Goal: Information Seeking & Learning: Get advice/opinions

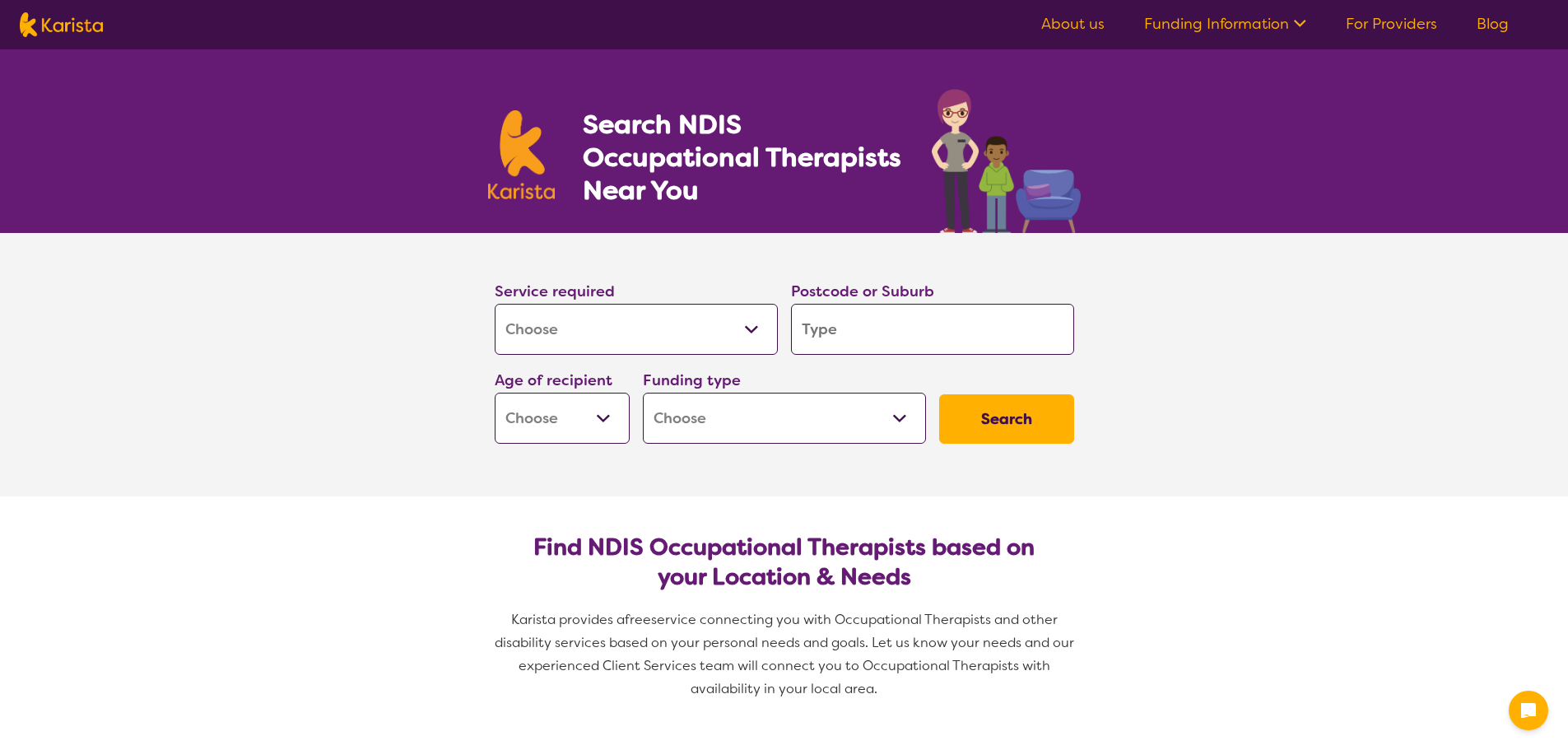
select select "[MEDICAL_DATA]"
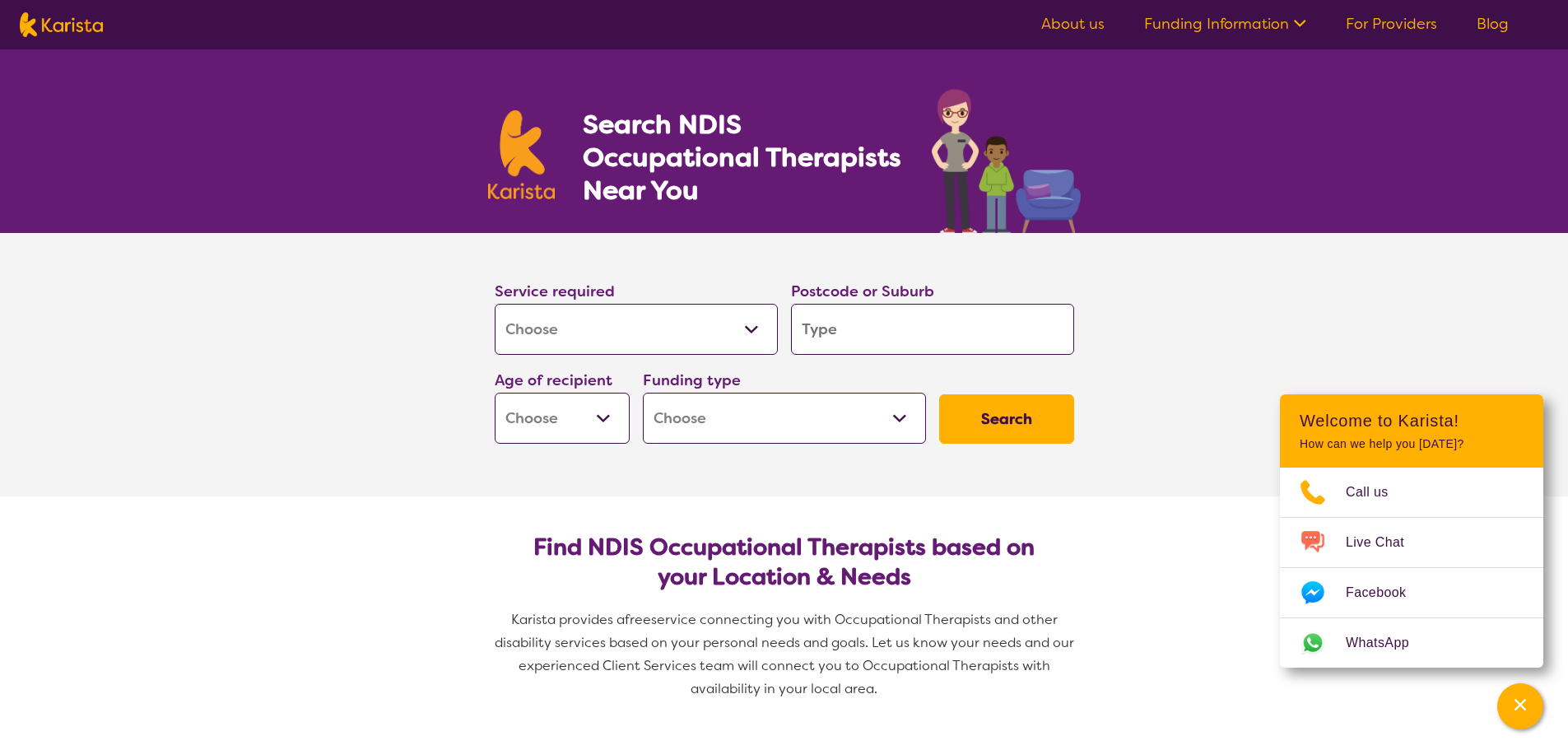
click at [853, 327] on input "search" at bounding box center [932, 329] width 283 height 51
type input "2"
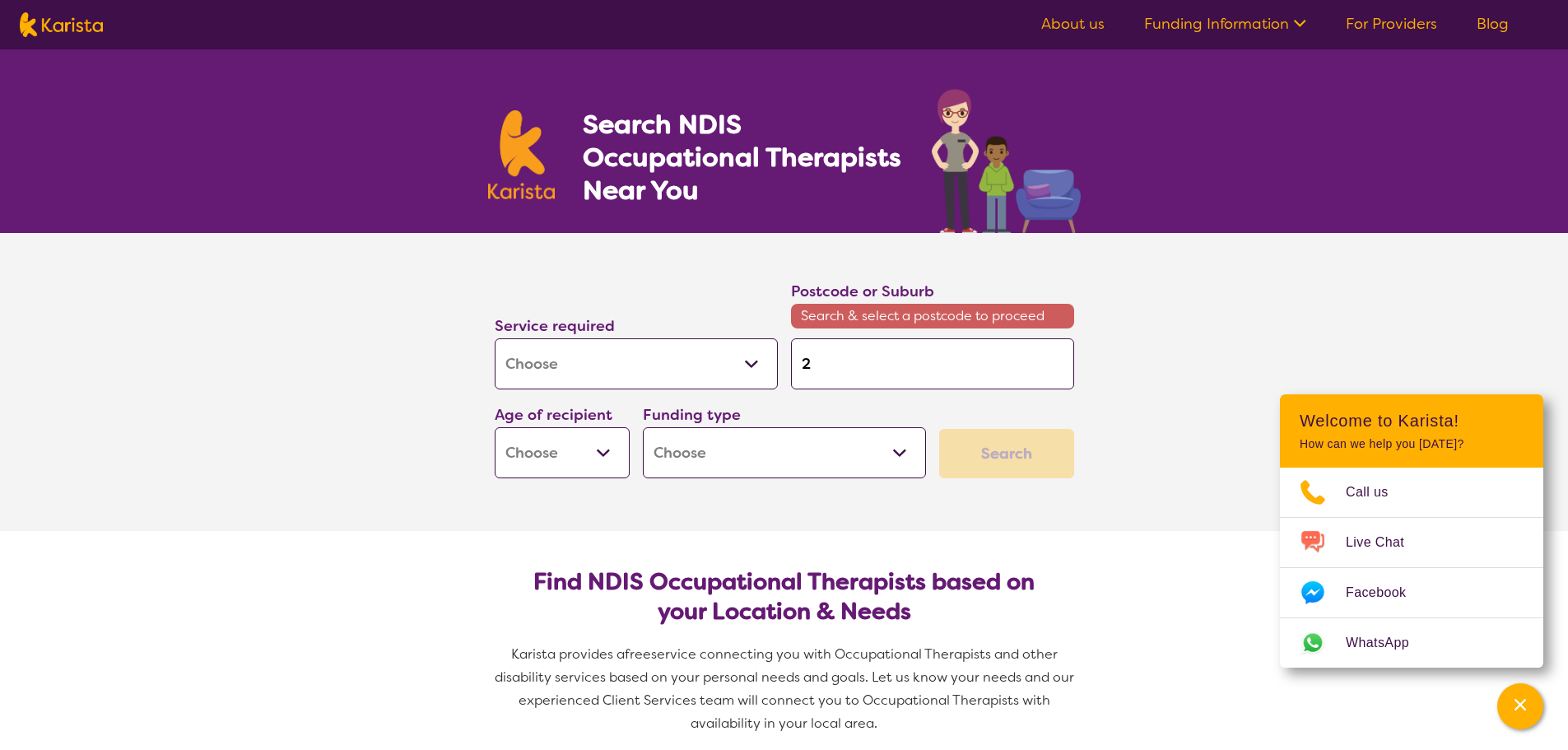
type input "25"
type input "253"
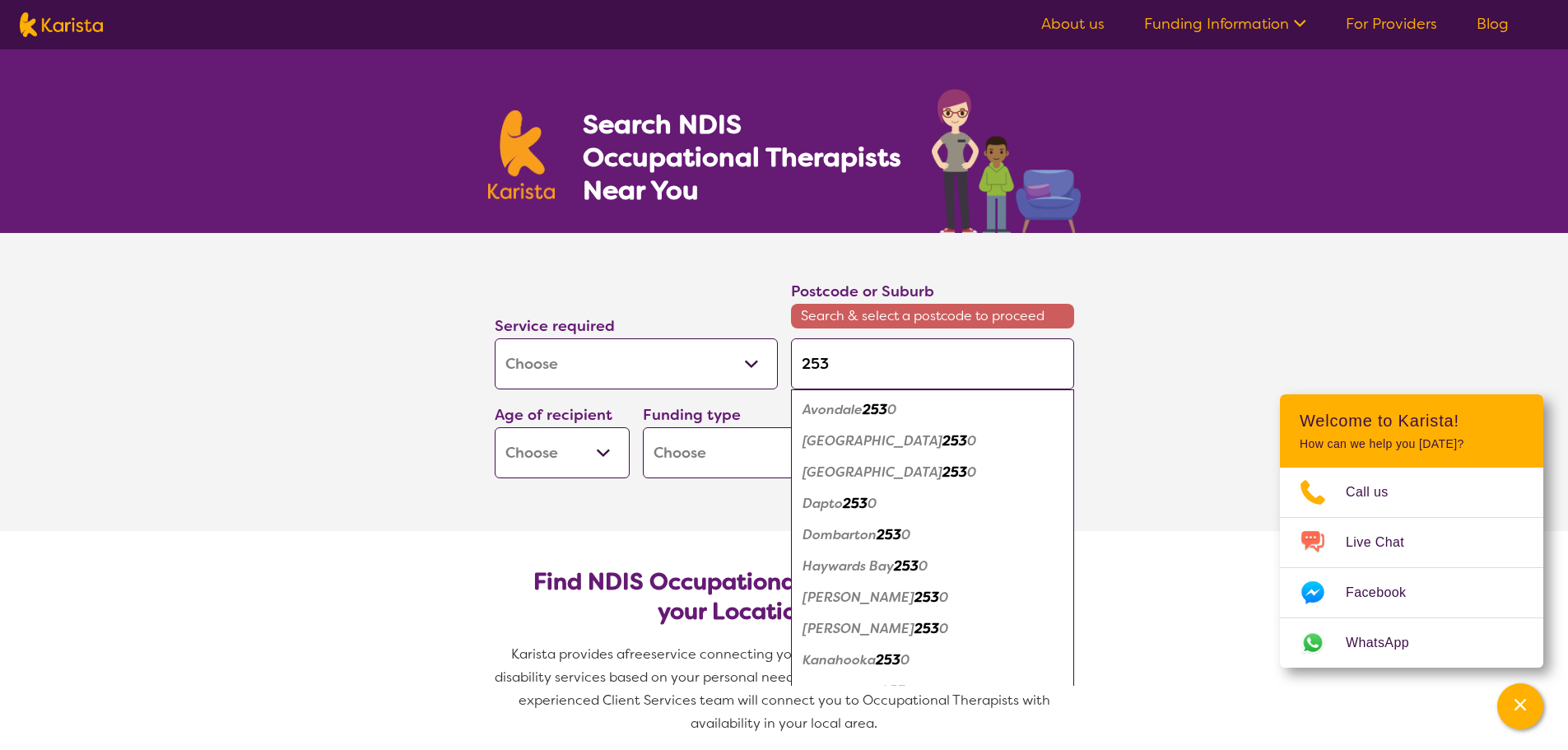
type input "2530"
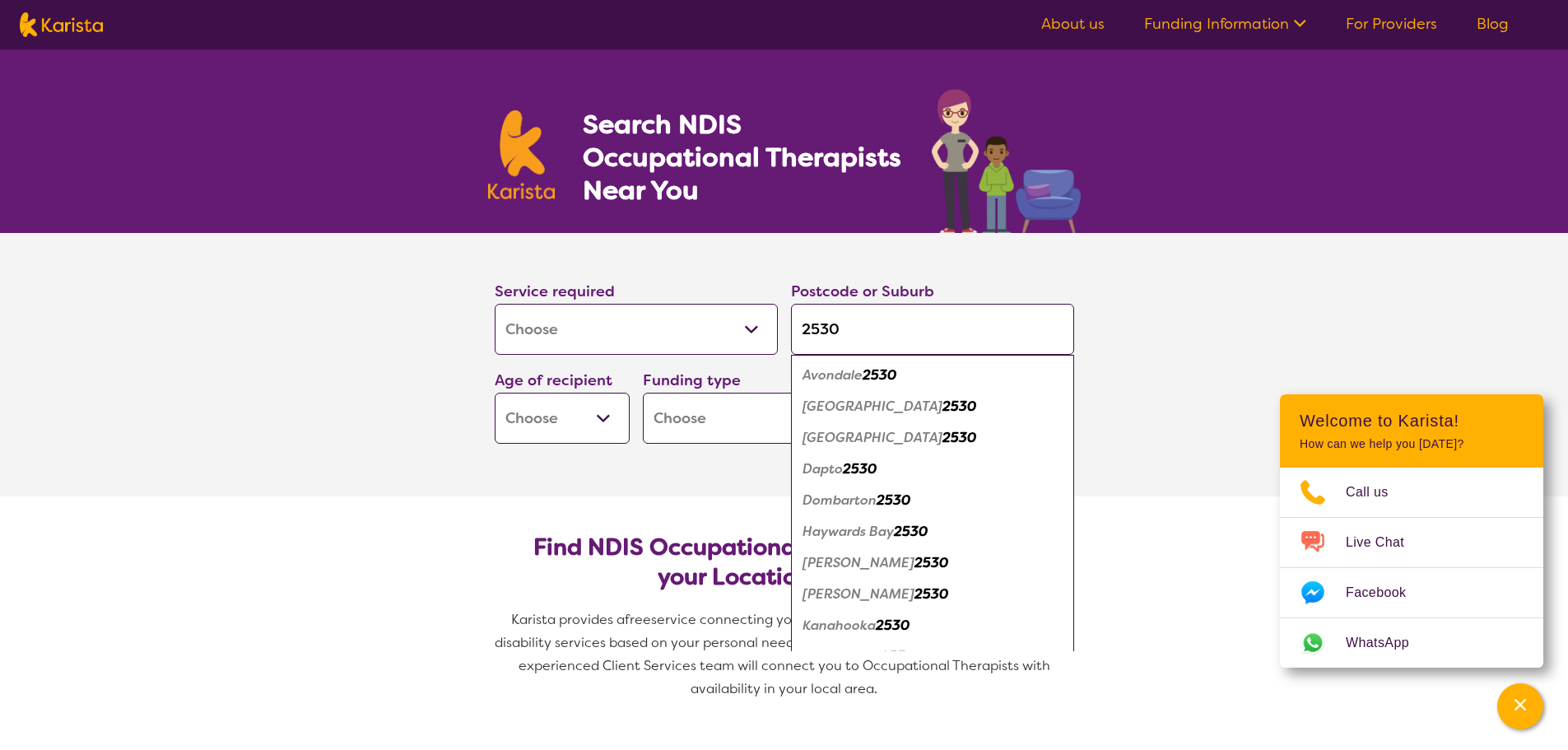
type input "2530"
click at [879, 375] on em "2530" at bounding box center [879, 375] width 34 height 17
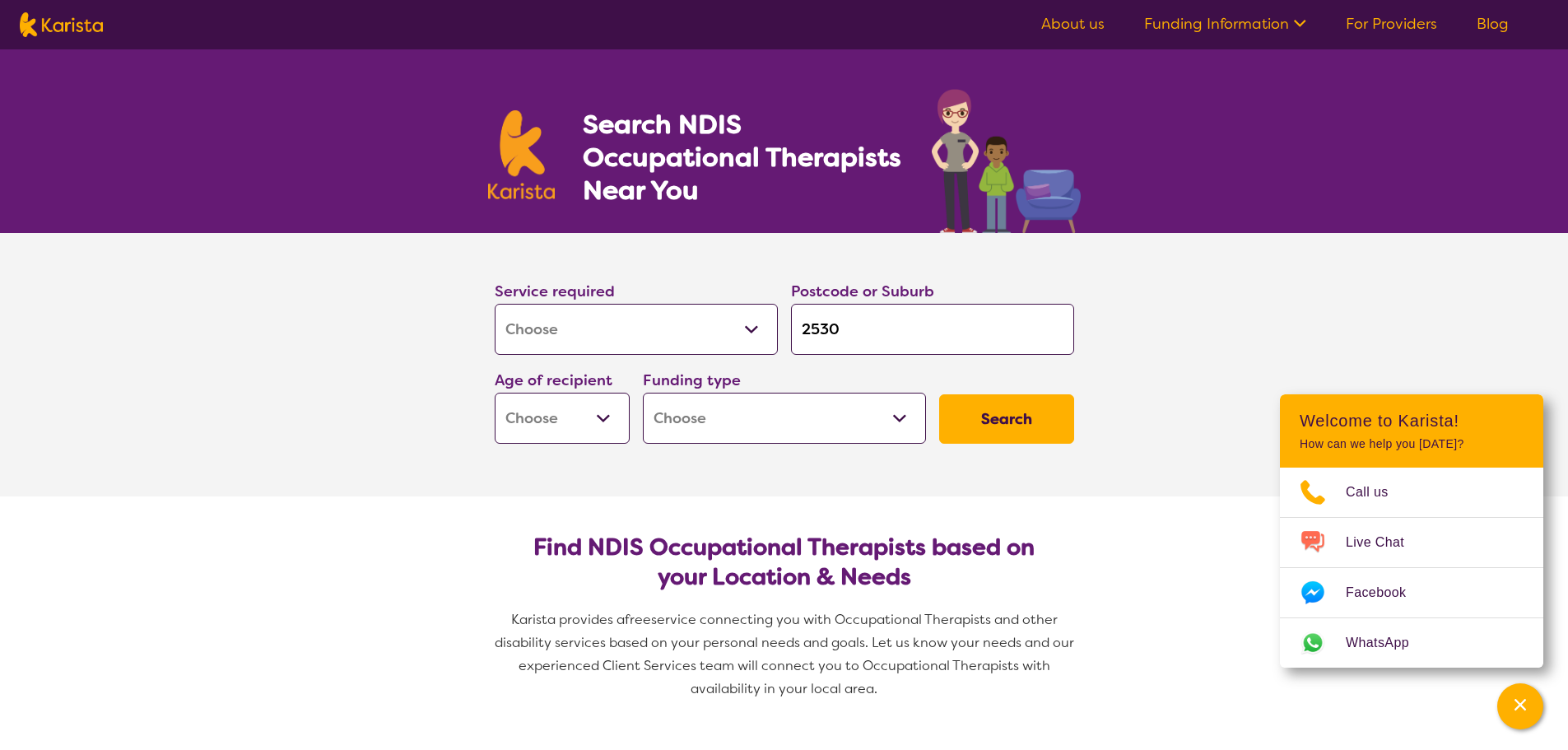
click at [597, 419] on select "Early Childhood - 0 to 9 Child - 10 to 11 Adolescent - 12 to 17 Adult - 18 to 6…" at bounding box center [562, 418] width 135 height 51
select select "EC"
click at [495, 393] on select "Early Childhood - 0 to 9 Child - 10 to 11 Adolescent - 12 to 17 Adult - 18 to 6…" at bounding box center [562, 418] width 135 height 51
select select "EC"
click at [713, 424] on select "Home Care Package (HCP) National Disability Insurance Scheme (NDIS) I don't know" at bounding box center [784, 418] width 283 height 51
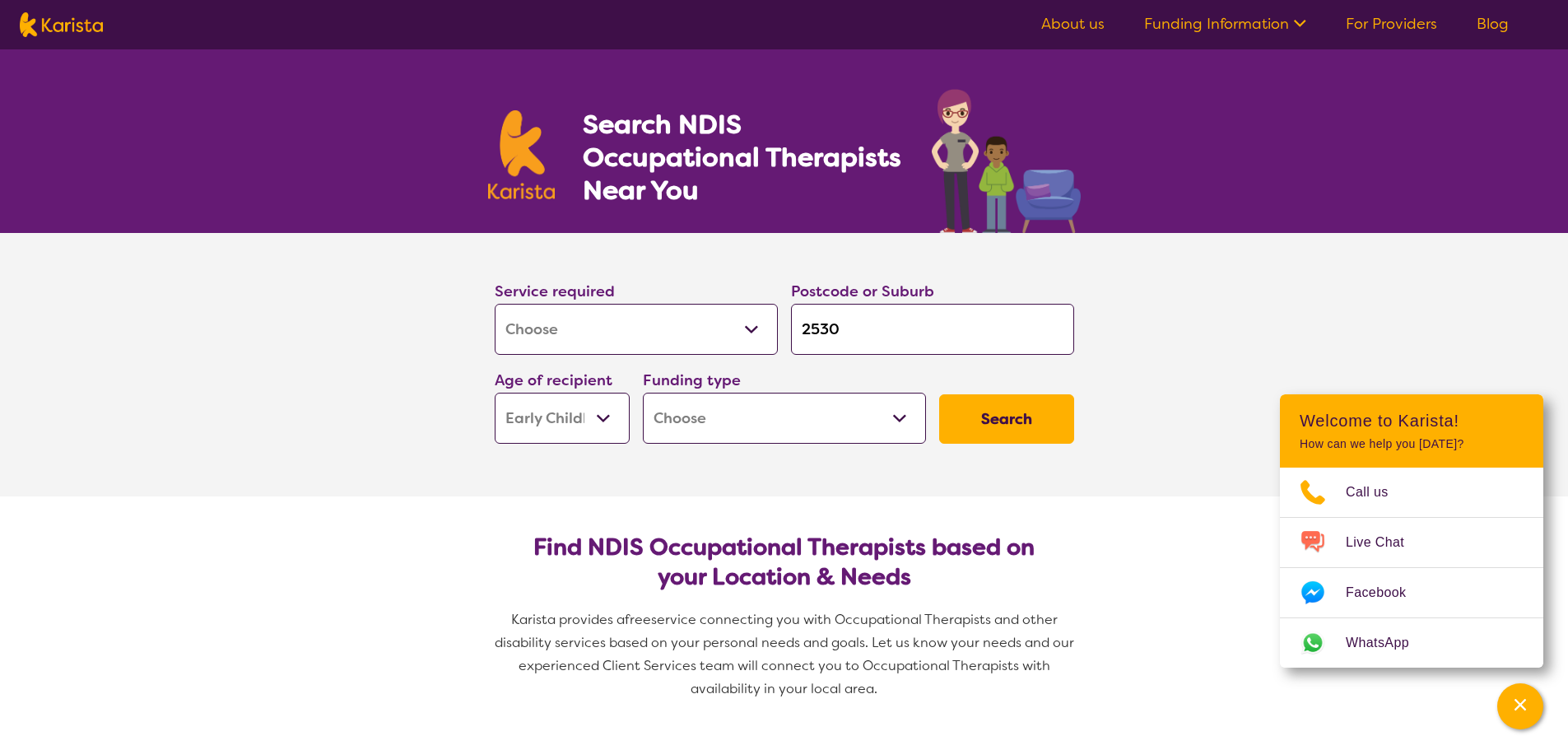
select select "NDIS"
click at [643, 393] on select "Home Care Package (HCP) National Disability Insurance Scheme (NDIS) I don't know" at bounding box center [784, 418] width 283 height 51
select select "NDIS"
click at [1005, 412] on button "Search" at bounding box center [1006, 418] width 135 height 49
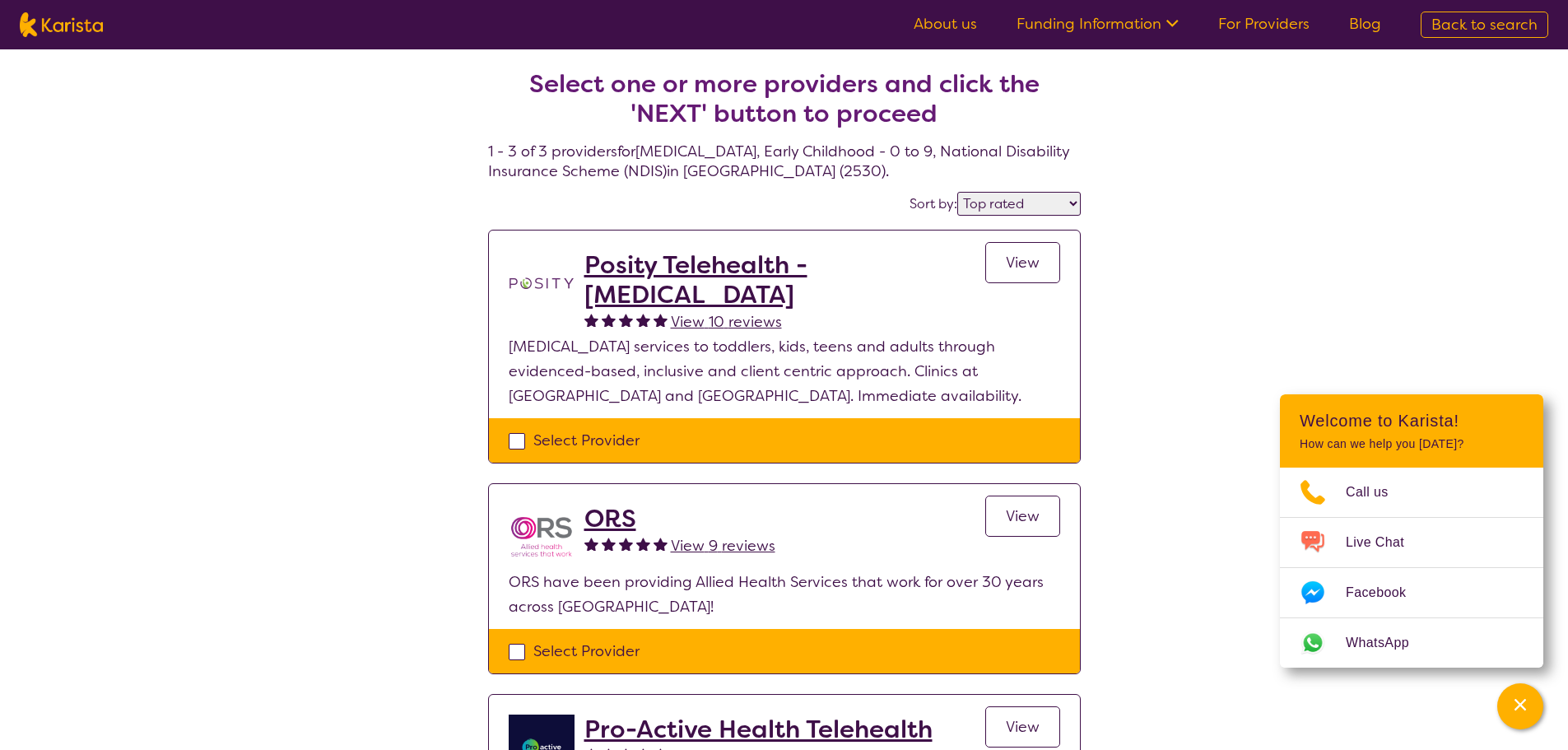
click at [1024, 215] on select "Highly reviewed Top rated" at bounding box center [1019, 204] width 124 height 24
click at [958, 192] on select "Highly reviewed Top rated" at bounding box center [1019, 204] width 124 height 24
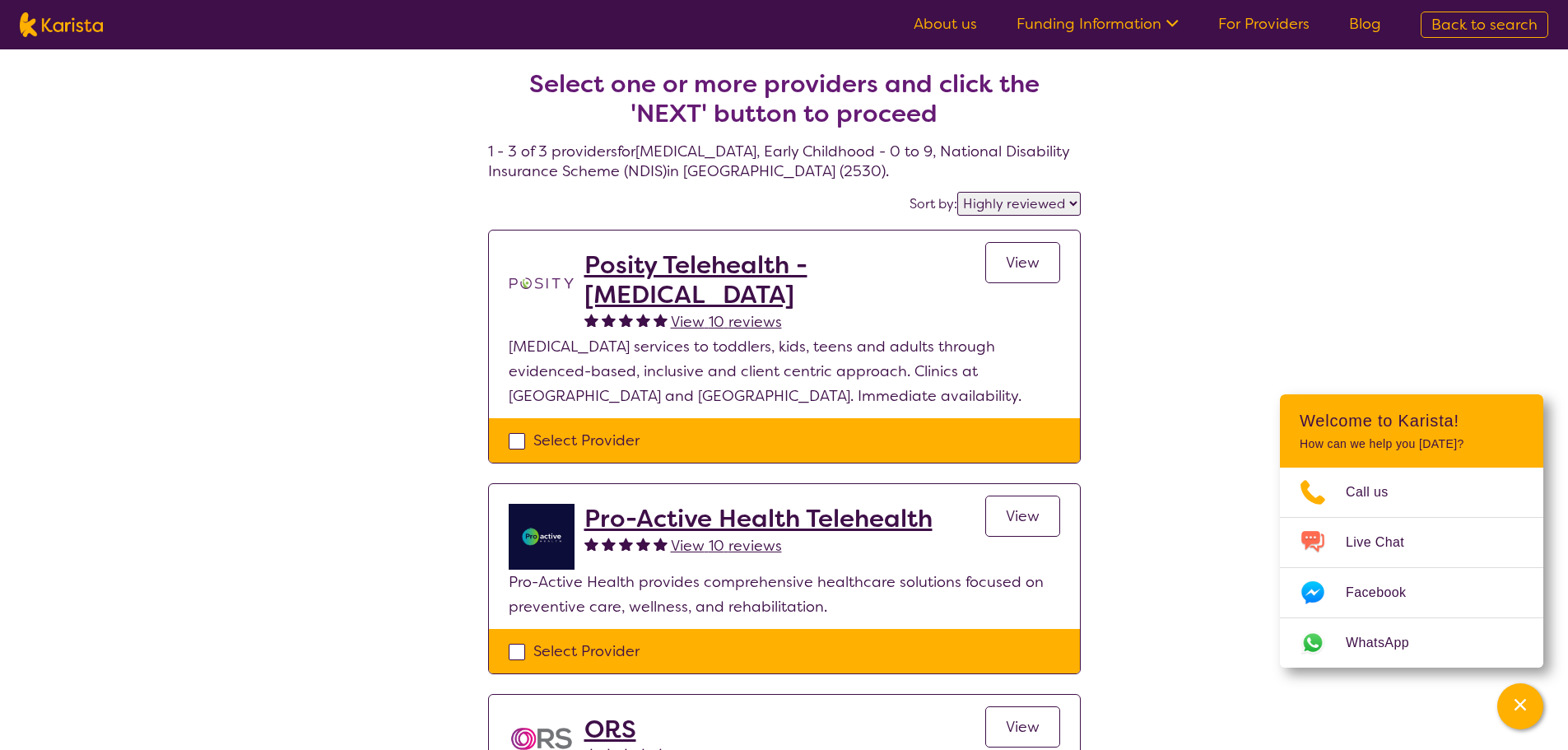
click at [1027, 207] on select "Highly reviewed Top rated" at bounding box center [1019, 204] width 124 height 24
click at [958, 192] on select "Highly reviewed Top rated" at bounding box center [1019, 204] width 124 height 24
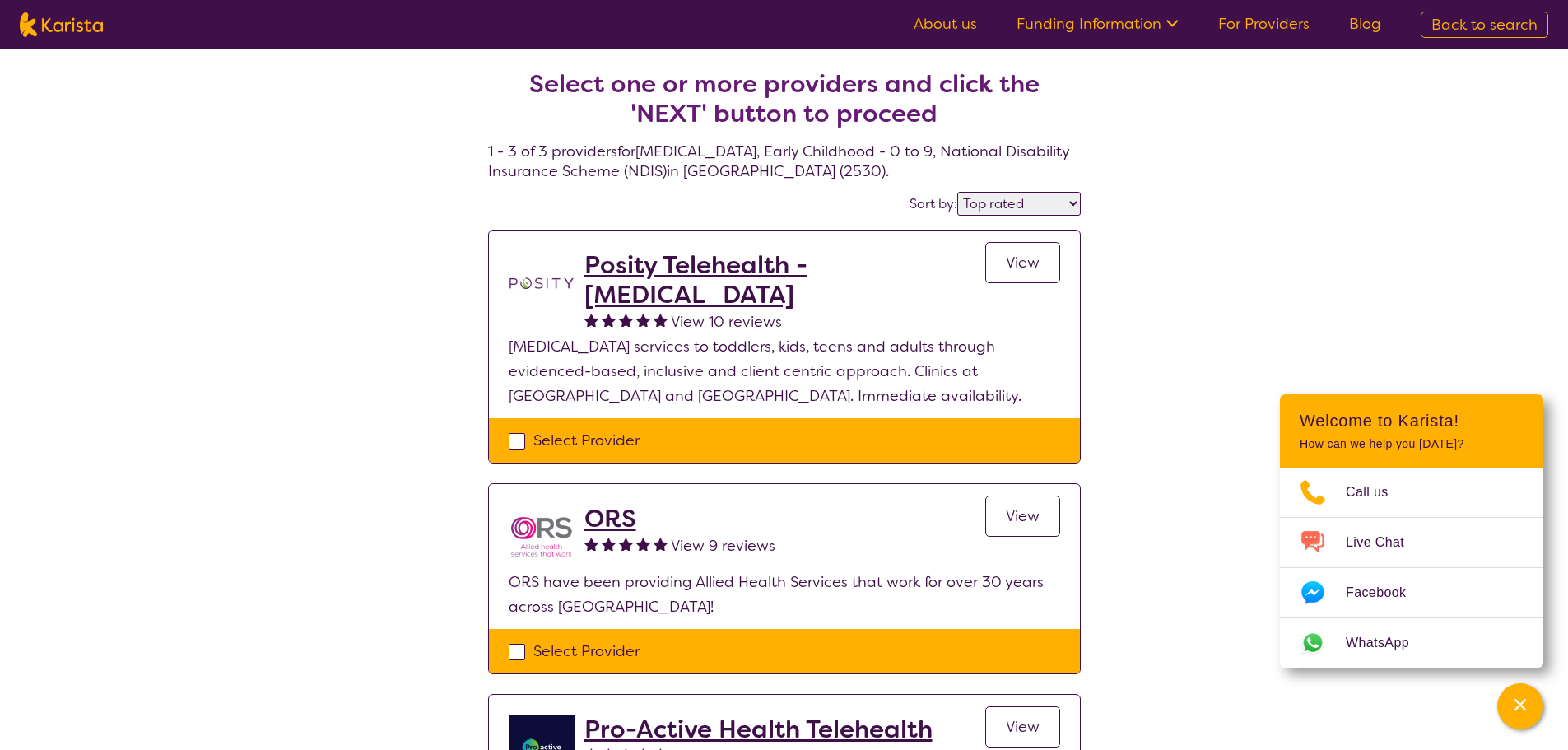
click at [1024, 205] on select "Highly reviewed Top rated" at bounding box center [1019, 204] width 124 height 24
click at [958, 192] on select "Highly reviewed Top rated" at bounding box center [1019, 204] width 124 height 24
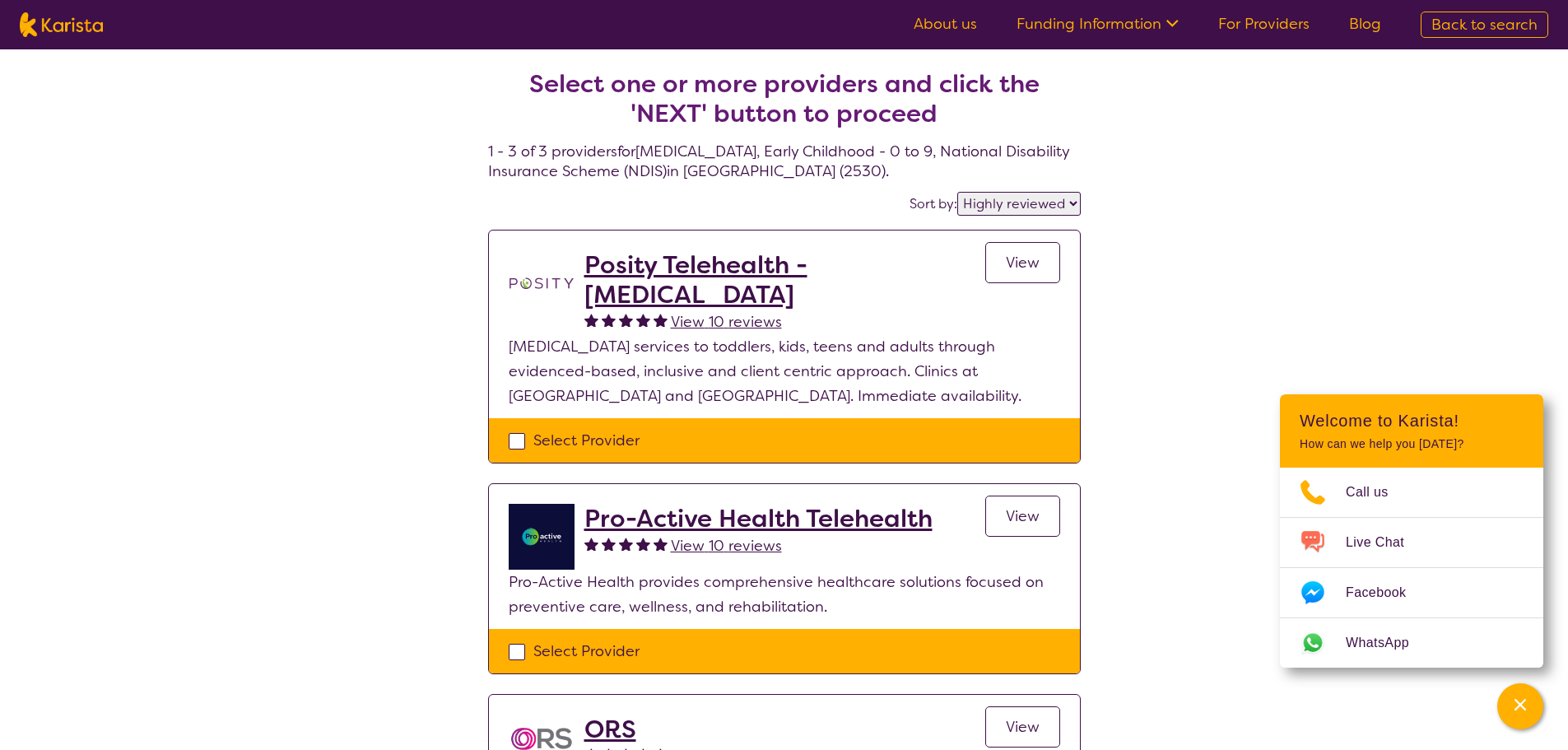
click at [1036, 211] on select "Highly reviewed Top rated" at bounding box center [1019, 204] width 124 height 24
select select "by_score"
click at [958, 192] on select "Highly reviewed Top rated" at bounding box center [1019, 204] width 124 height 24
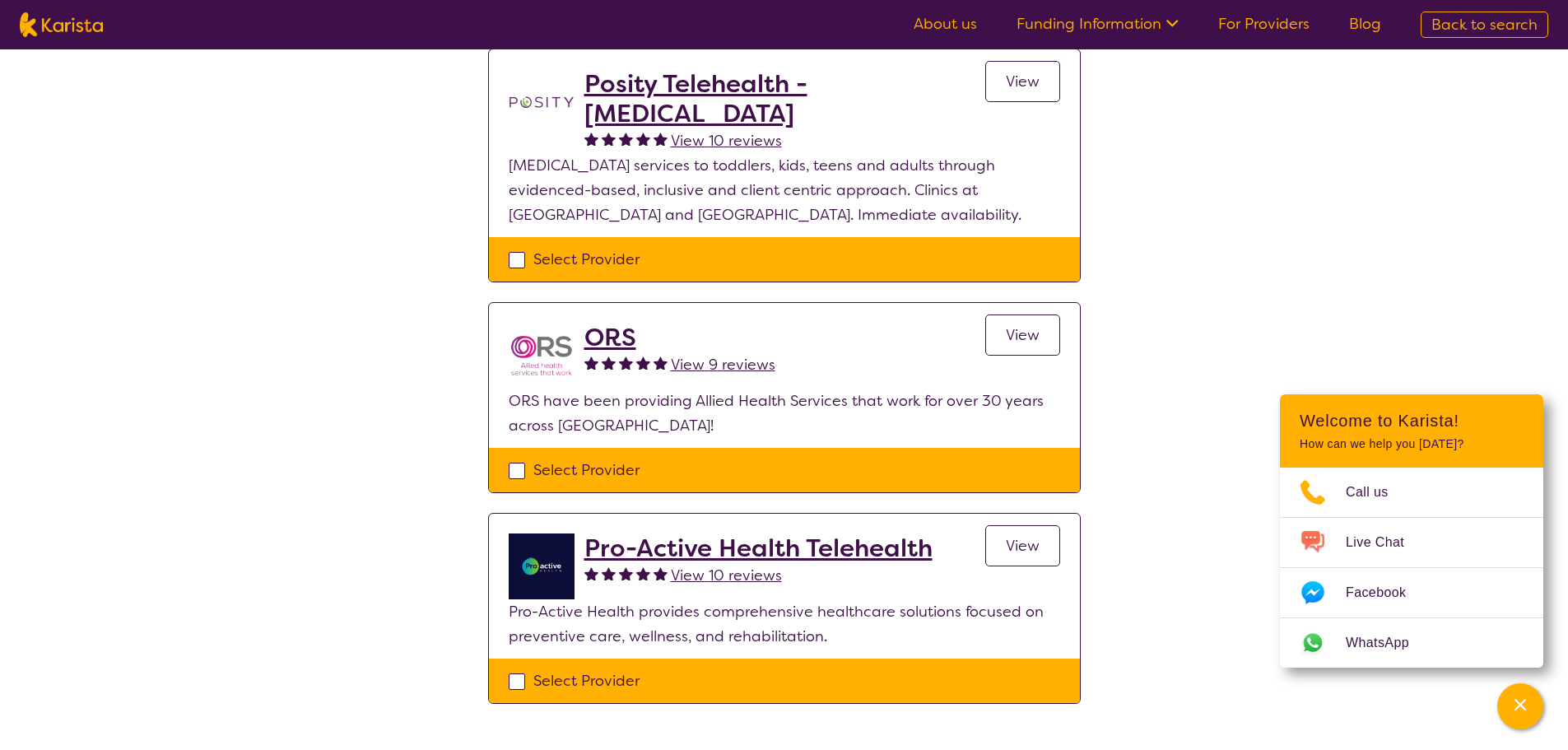
scroll to position [180, 0]
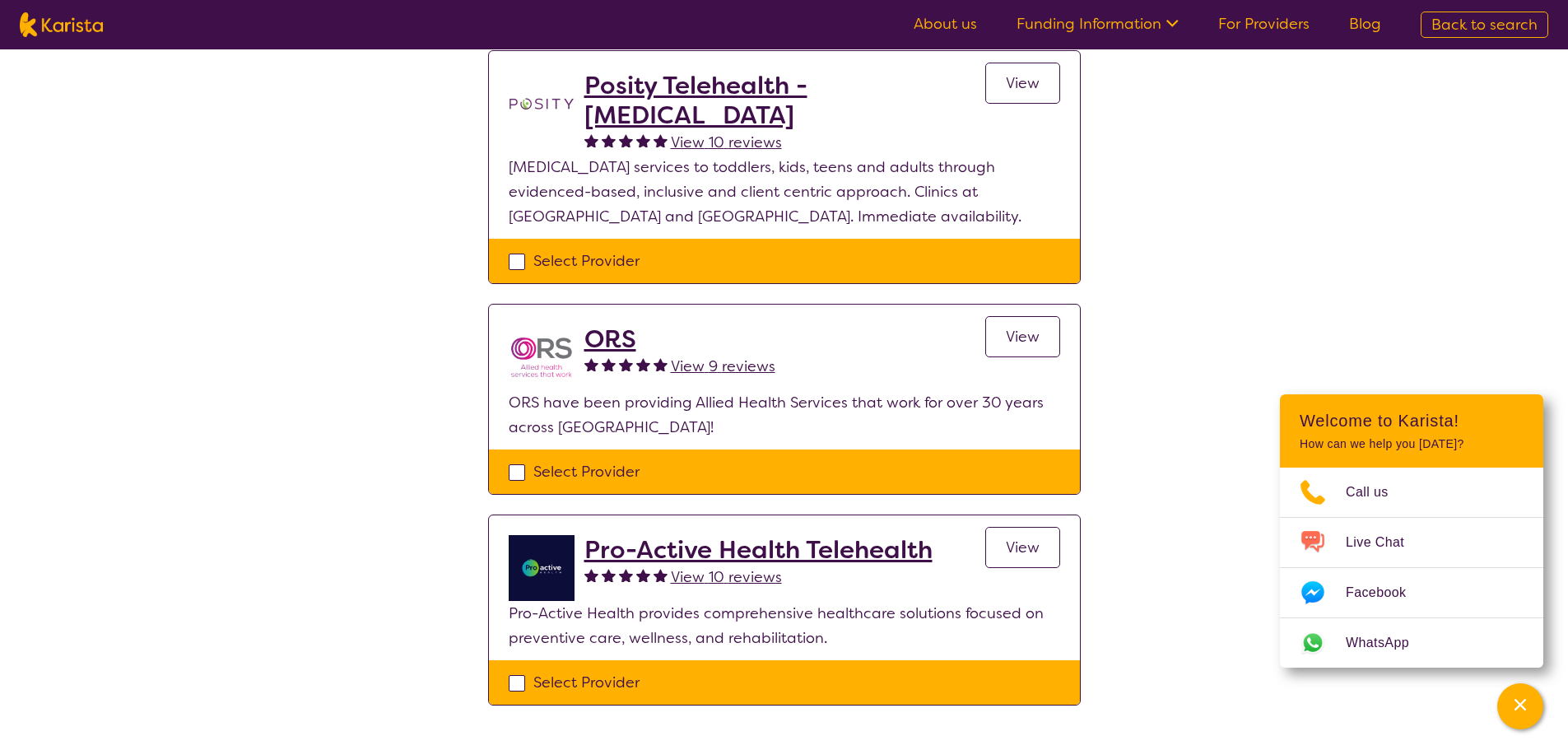
click at [621, 332] on h2 "ORS" at bounding box center [680, 339] width 191 height 29
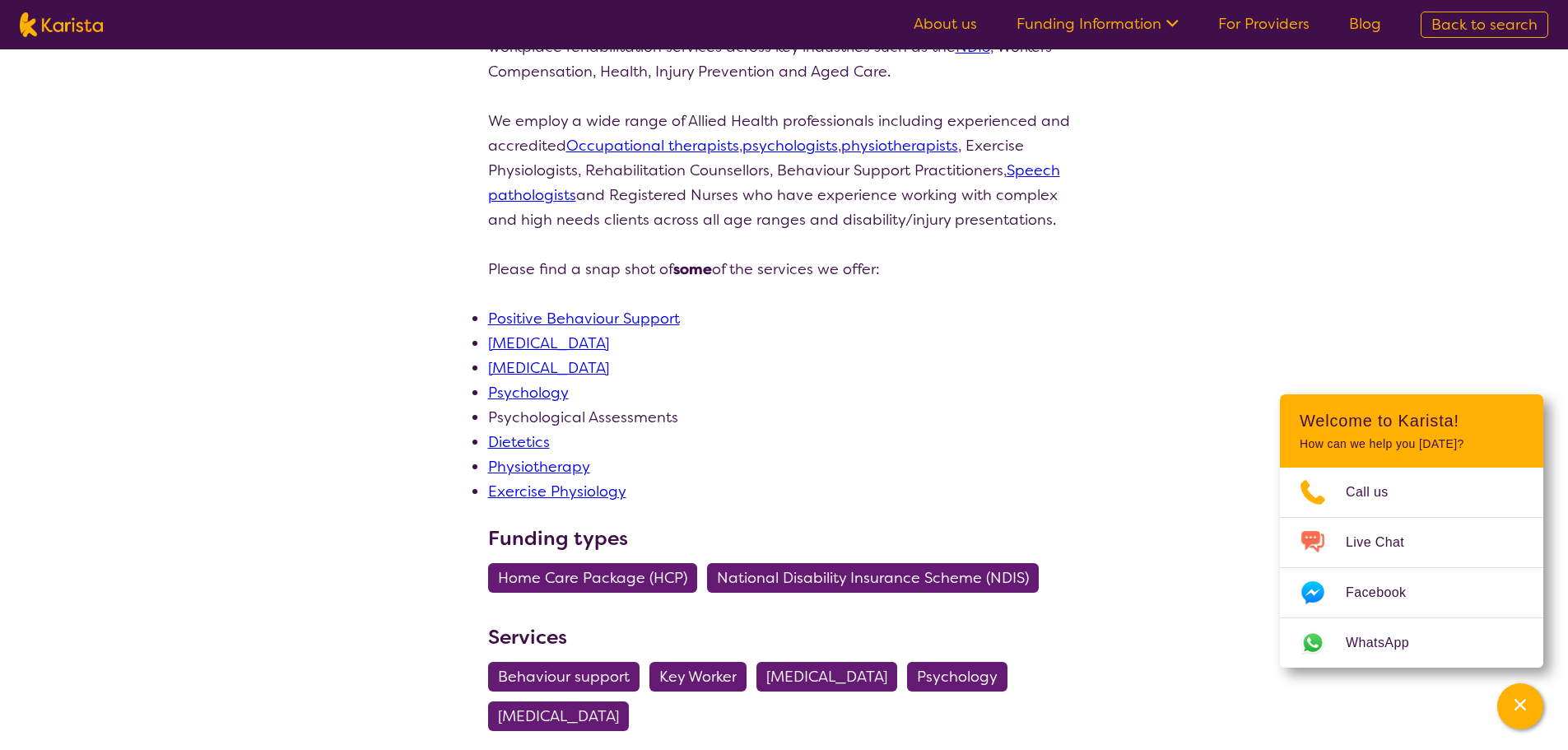
scroll to position [412, 0]
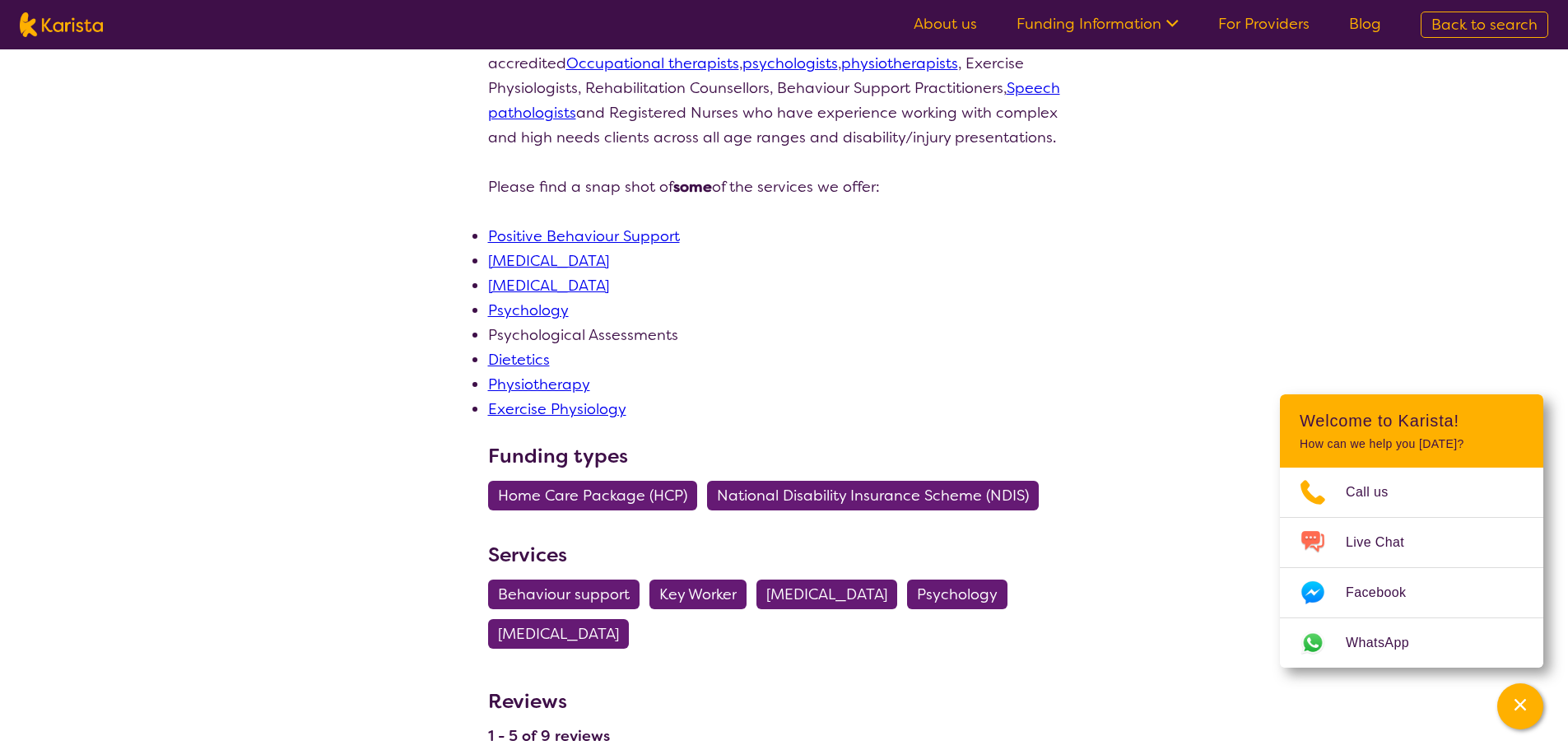
click at [608, 264] on link "[MEDICAL_DATA]" at bounding box center [549, 261] width 121 height 20
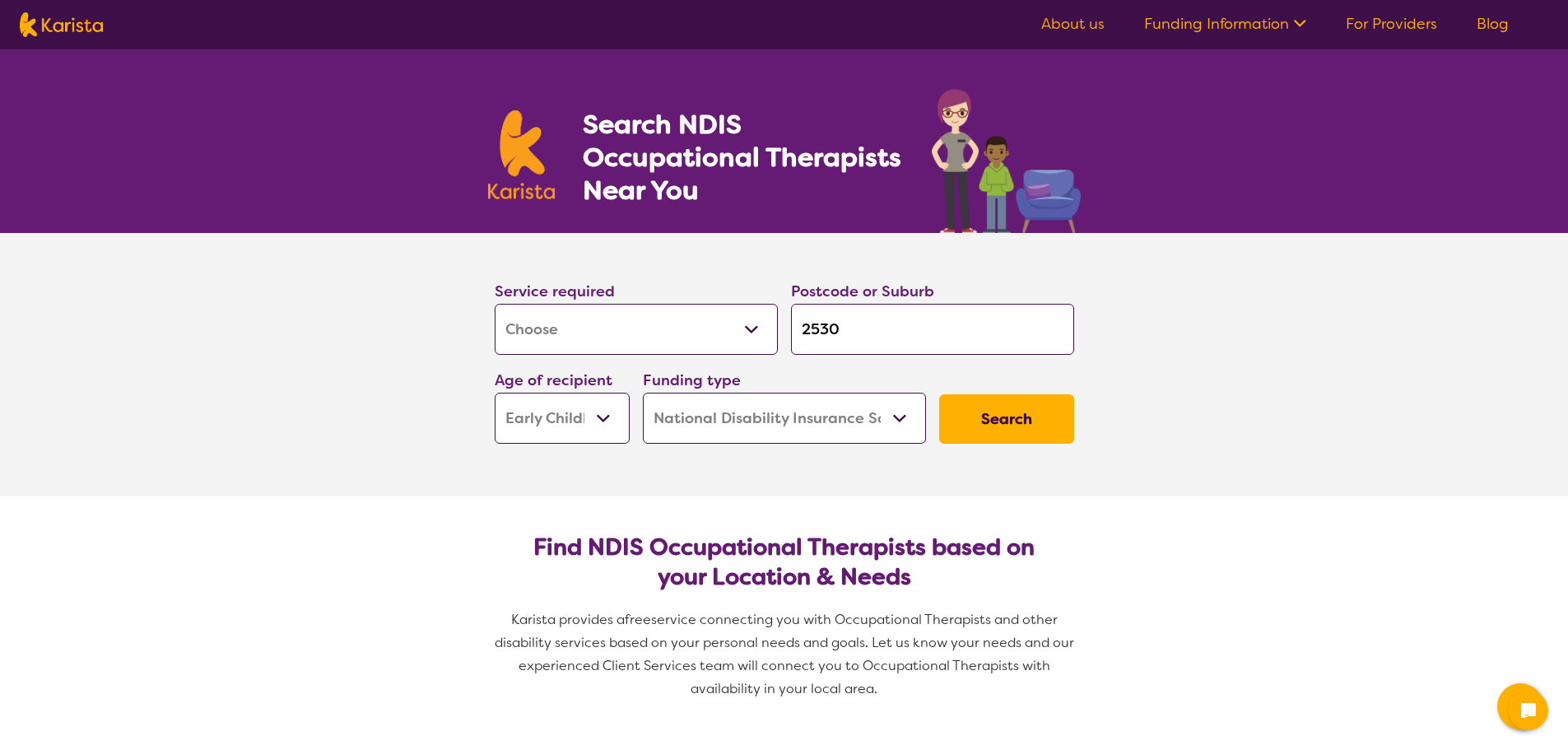
select select "[MEDICAL_DATA]"
select select "EC"
select select "NDIS"
select select "[MEDICAL_DATA]"
select select "EC"
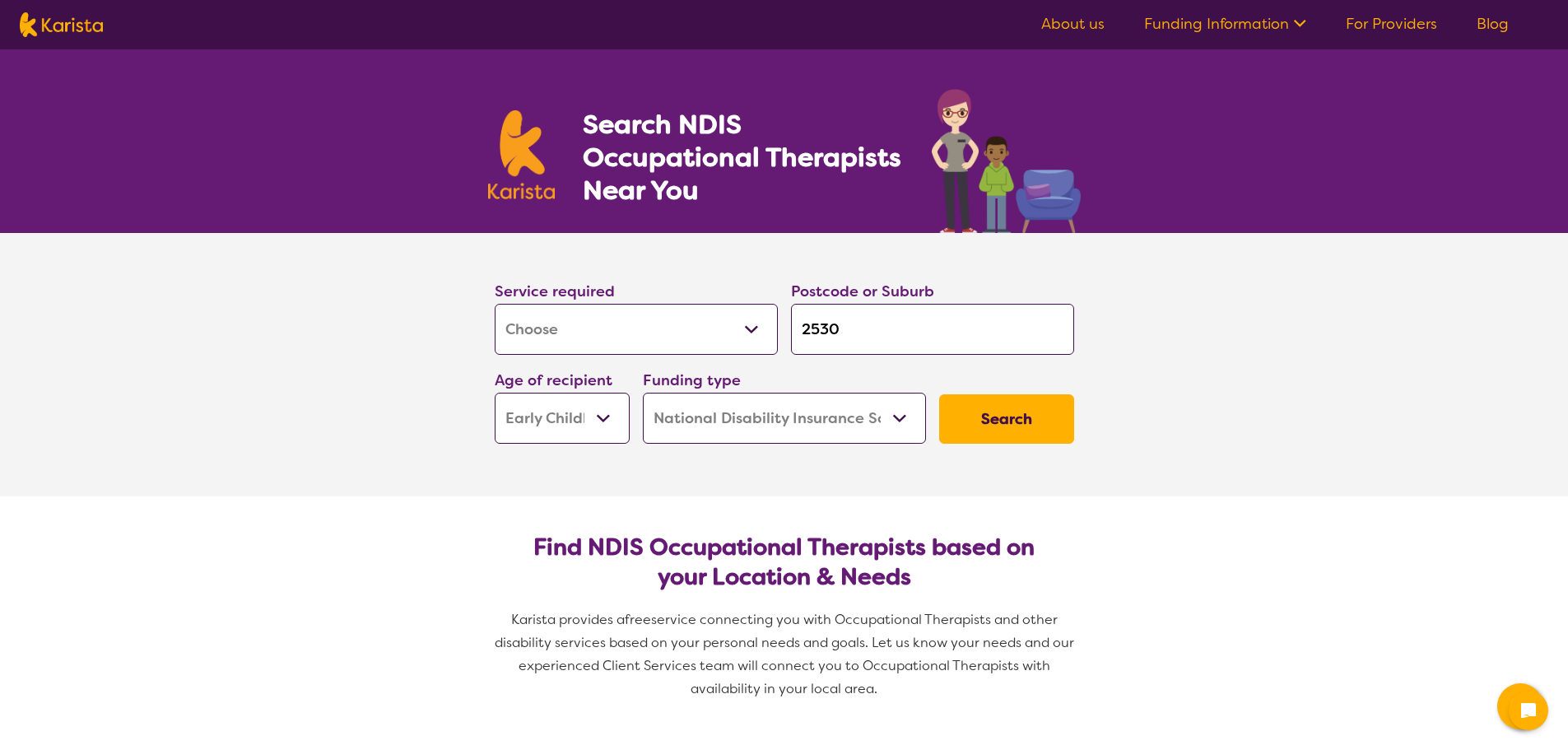
select select "NDIS"
